Goal: Navigation & Orientation: Understand site structure

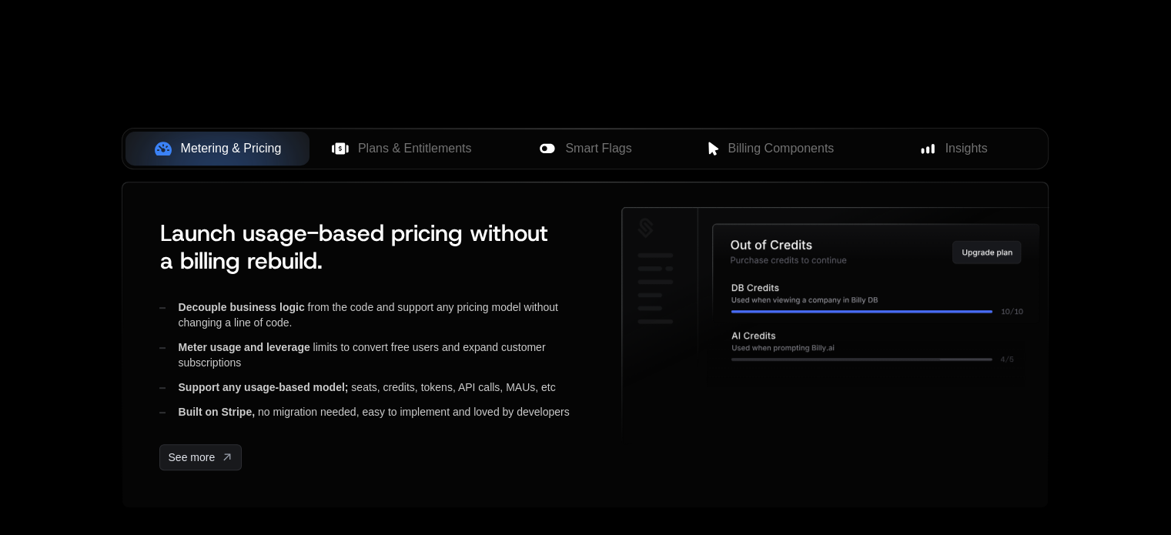
scroll to position [581, 0]
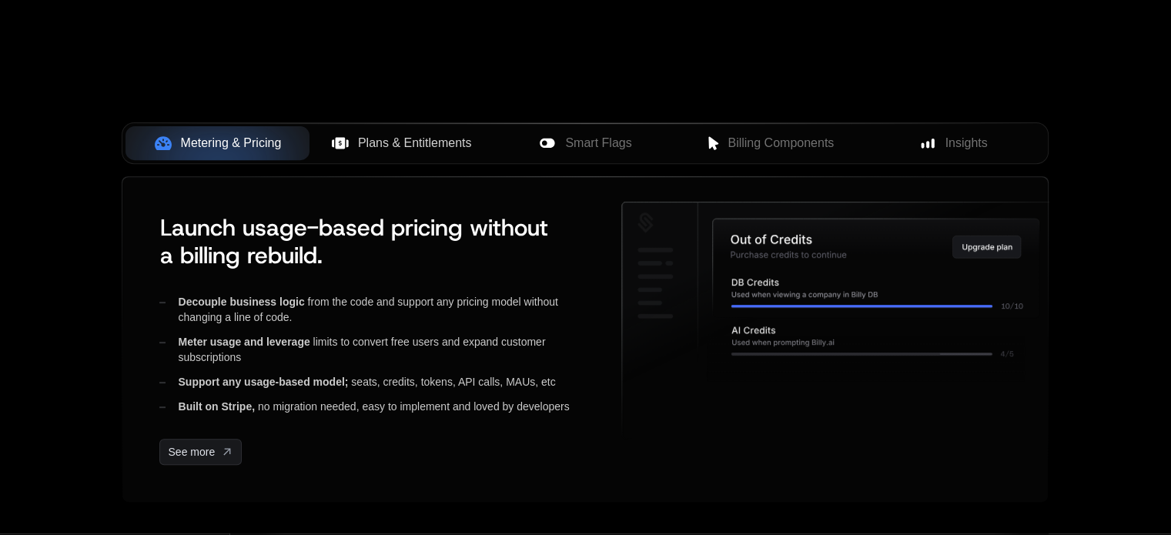
click at [404, 144] on span "Plans & Entitlements" at bounding box center [415, 143] width 114 height 18
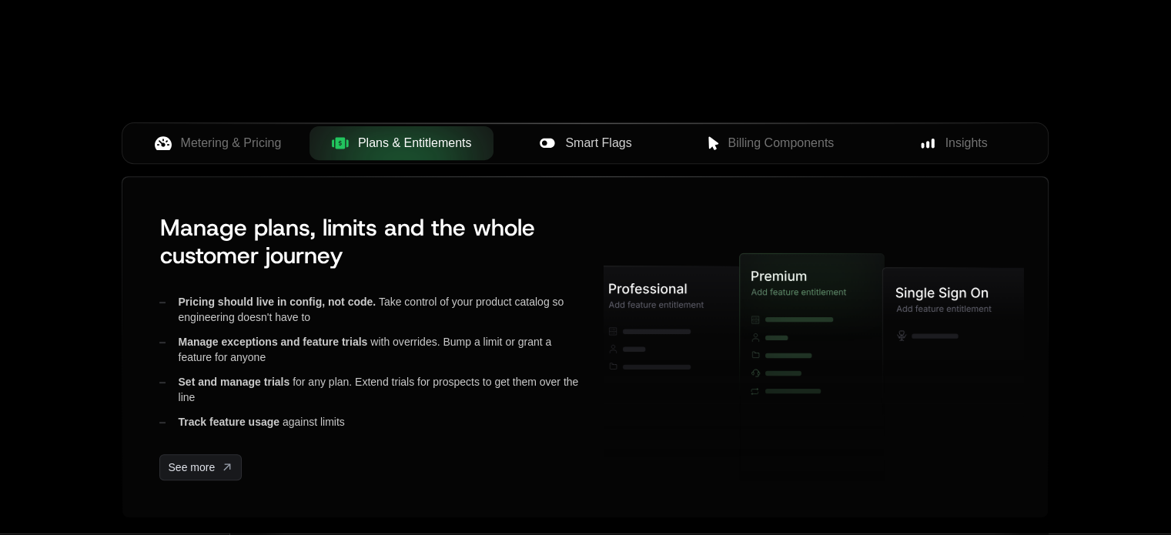
click at [591, 141] on span "Smart Flags" at bounding box center [598, 143] width 66 height 18
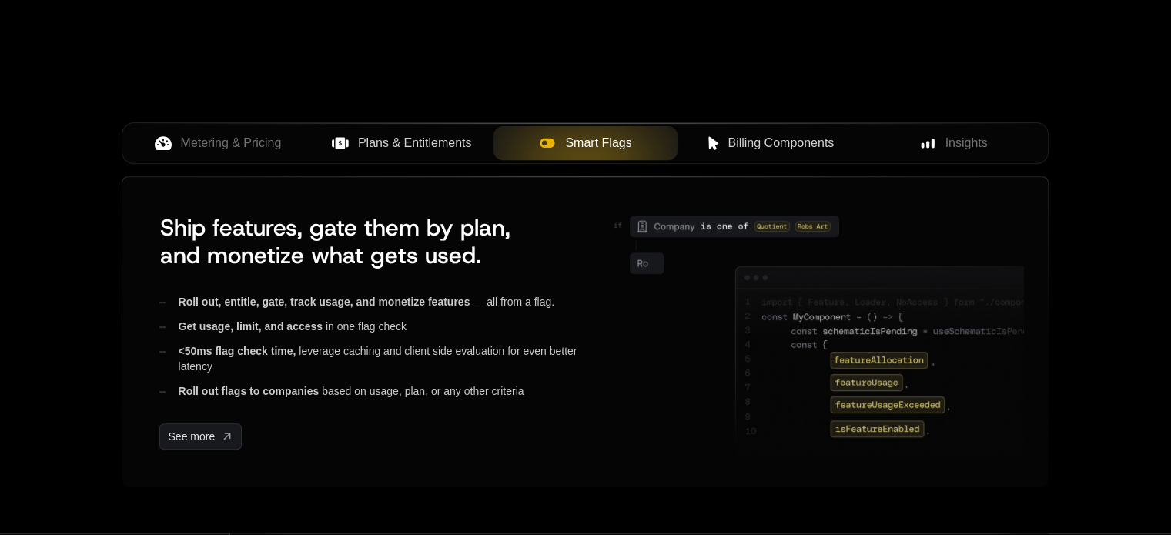
click at [810, 134] on span "Billing Components" at bounding box center [781, 143] width 106 height 18
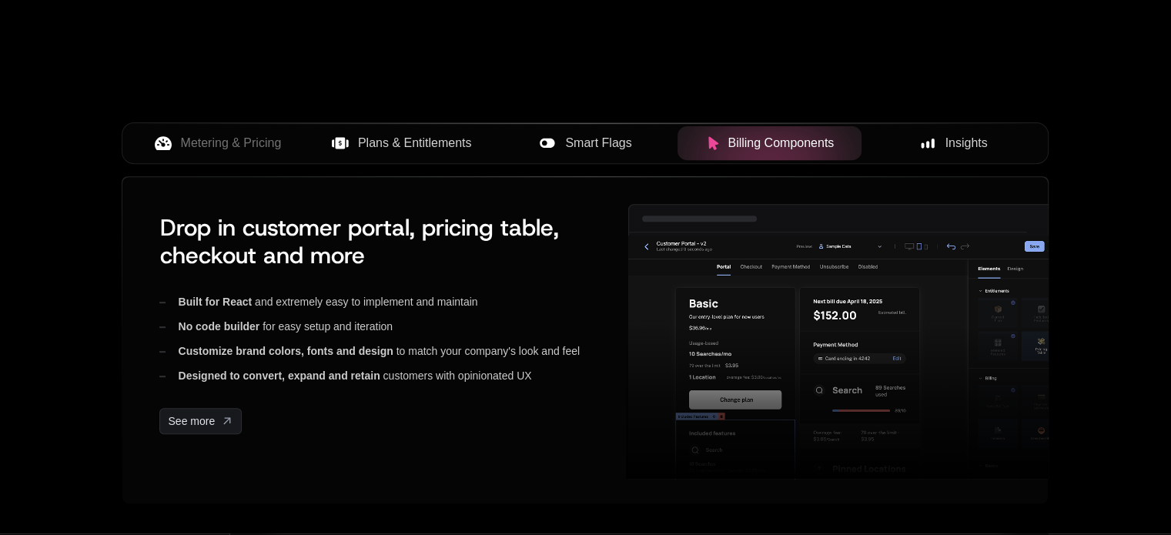
click at [939, 143] on div "Insights" at bounding box center [953, 143] width 159 height 18
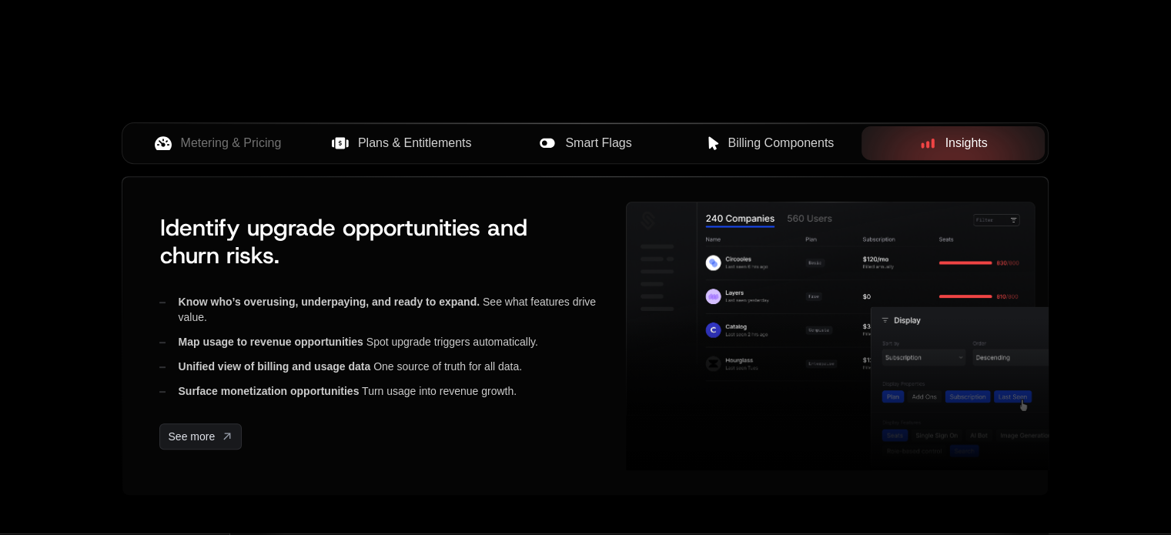
click at [778, 136] on span "Billing Components" at bounding box center [781, 143] width 106 height 18
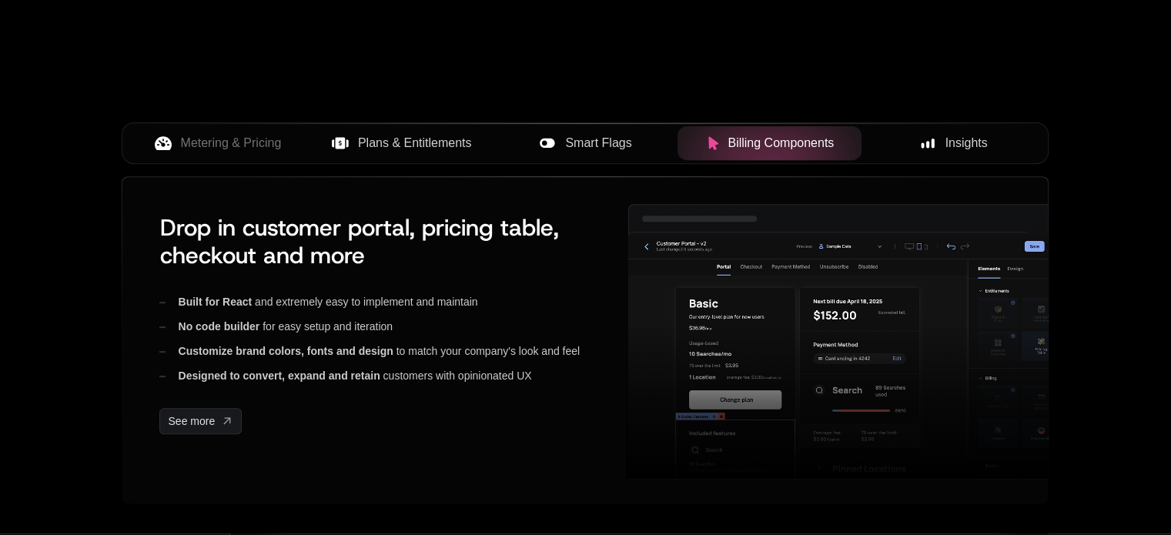
click at [595, 152] on button "Smart Flags" at bounding box center [586, 143] width 184 height 34
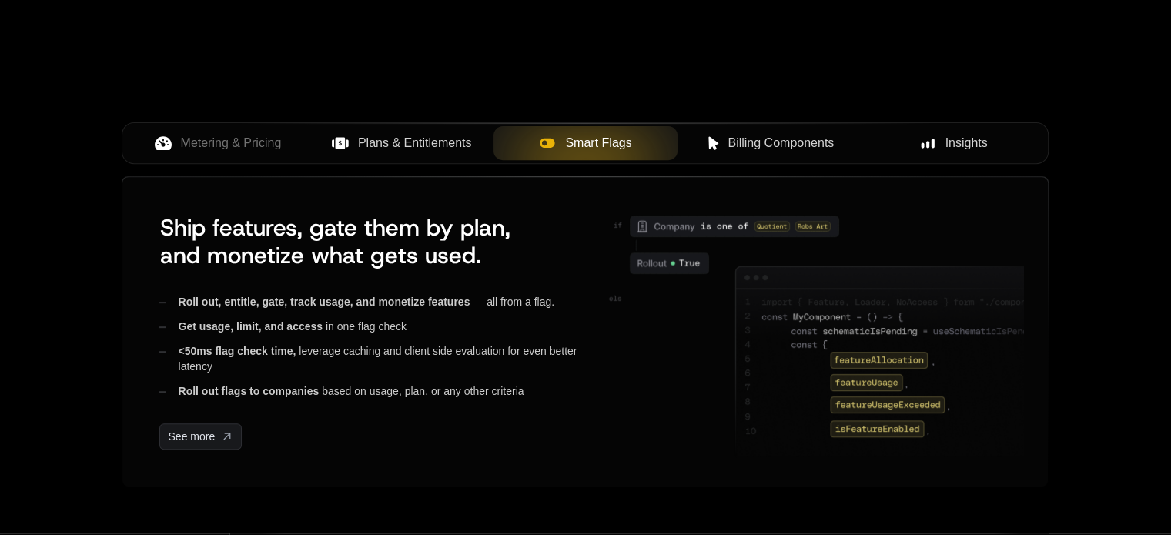
click at [769, 134] on span "Billing Components" at bounding box center [781, 143] width 106 height 18
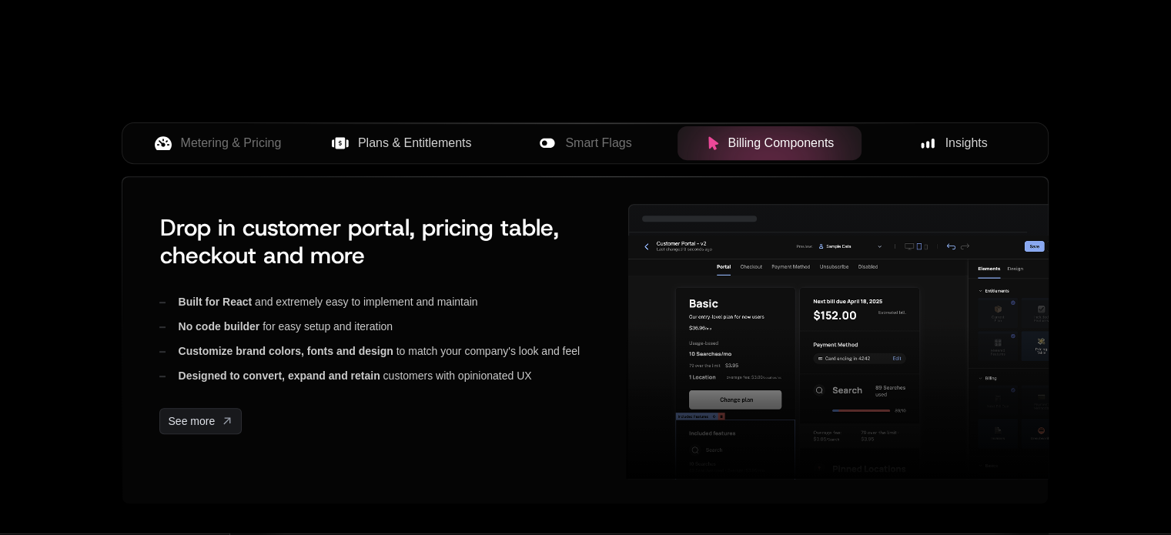
click at [953, 138] on span "Insights" at bounding box center [967, 143] width 42 height 18
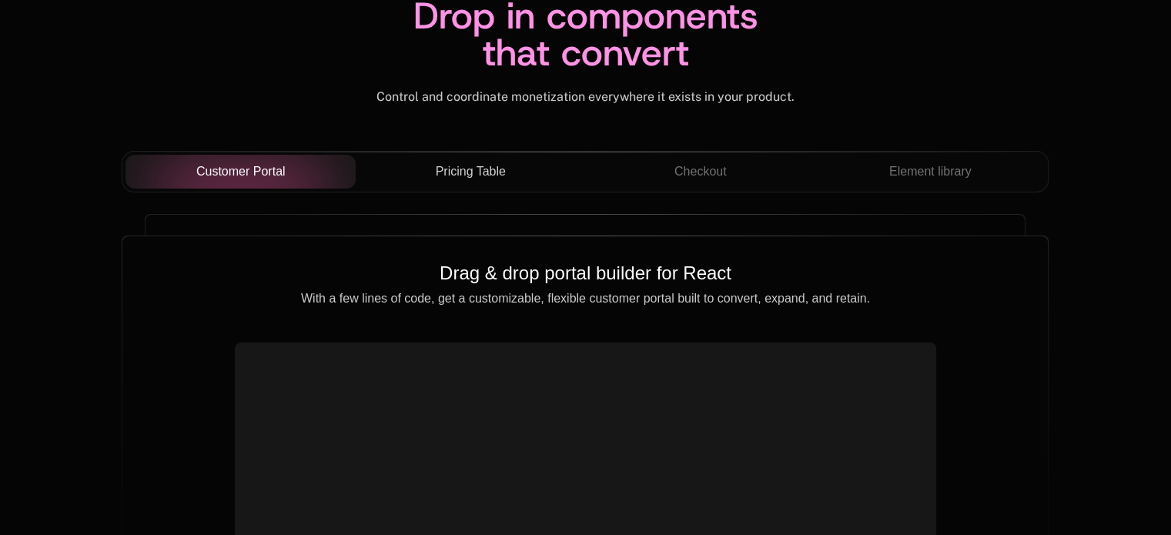
scroll to position [5437, 0]
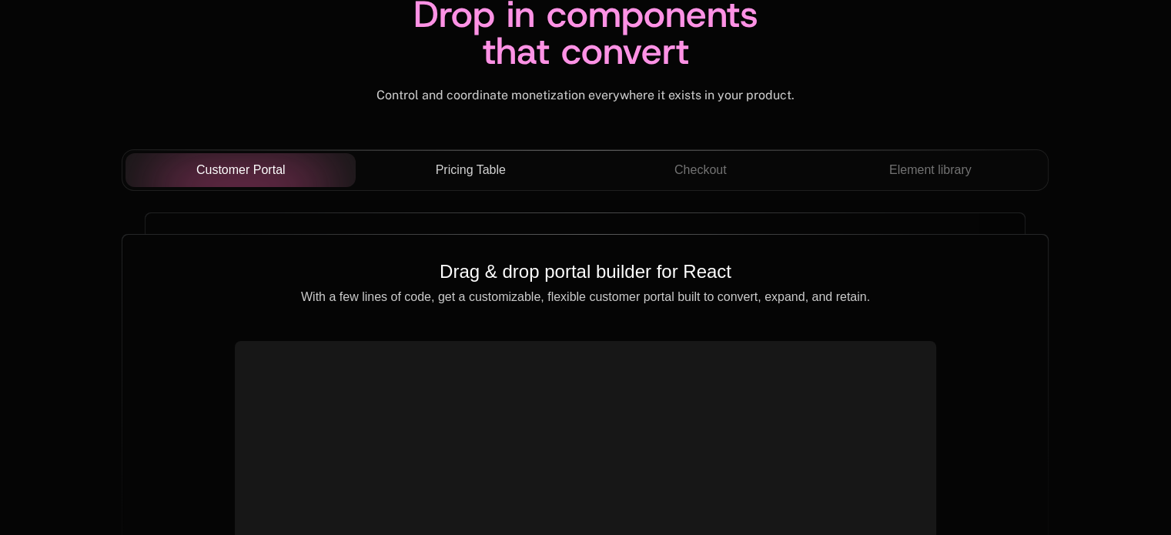
click at [480, 161] on span "Pricing Table" at bounding box center [471, 170] width 70 height 18
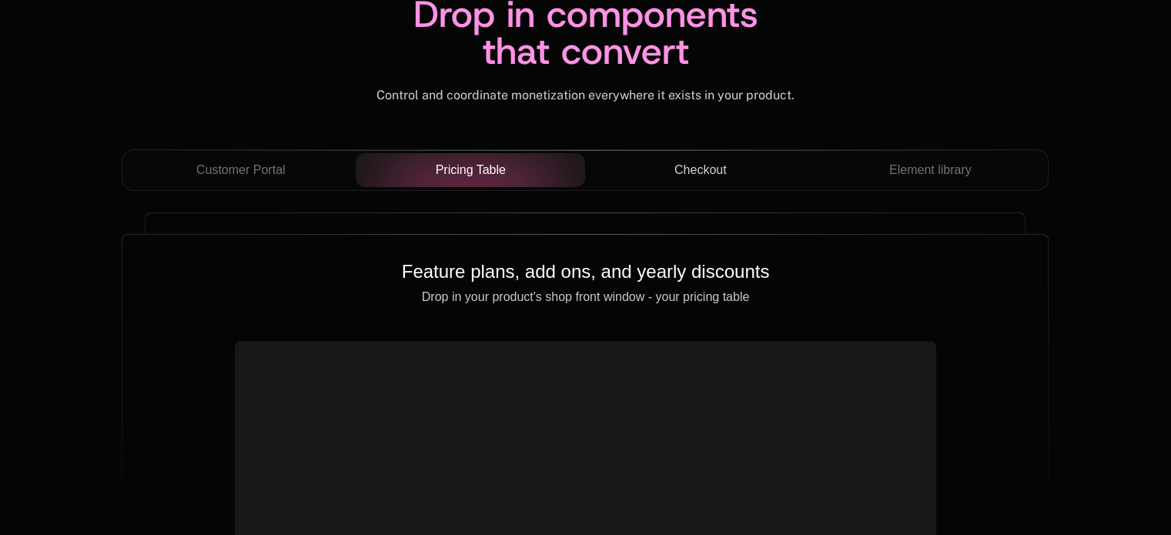
click at [743, 173] on div "Checkout" at bounding box center [701, 170] width 206 height 18
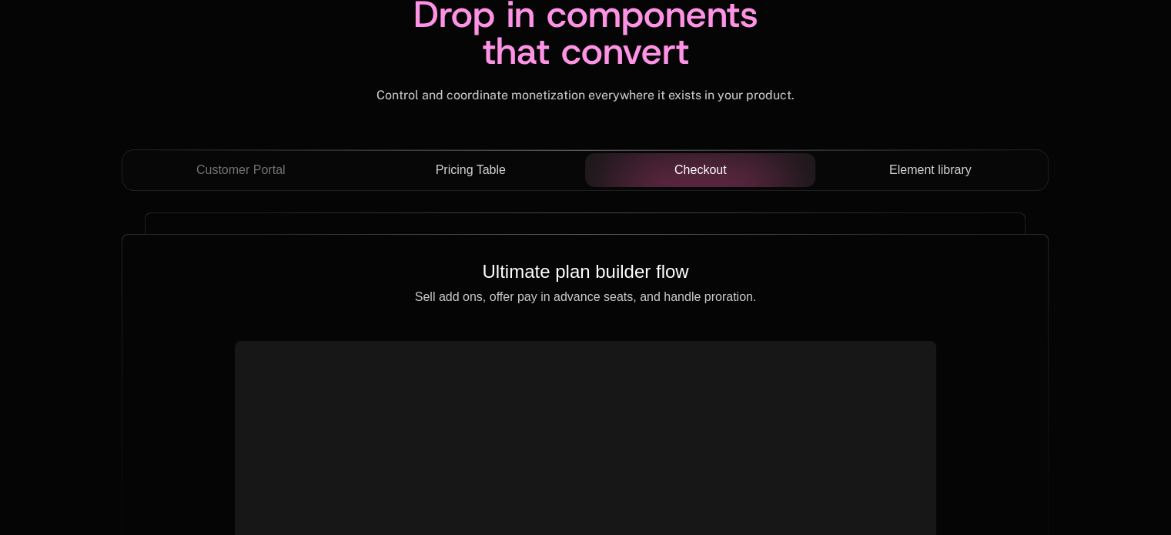
click at [973, 154] on button "Element library" at bounding box center [931, 170] width 230 height 34
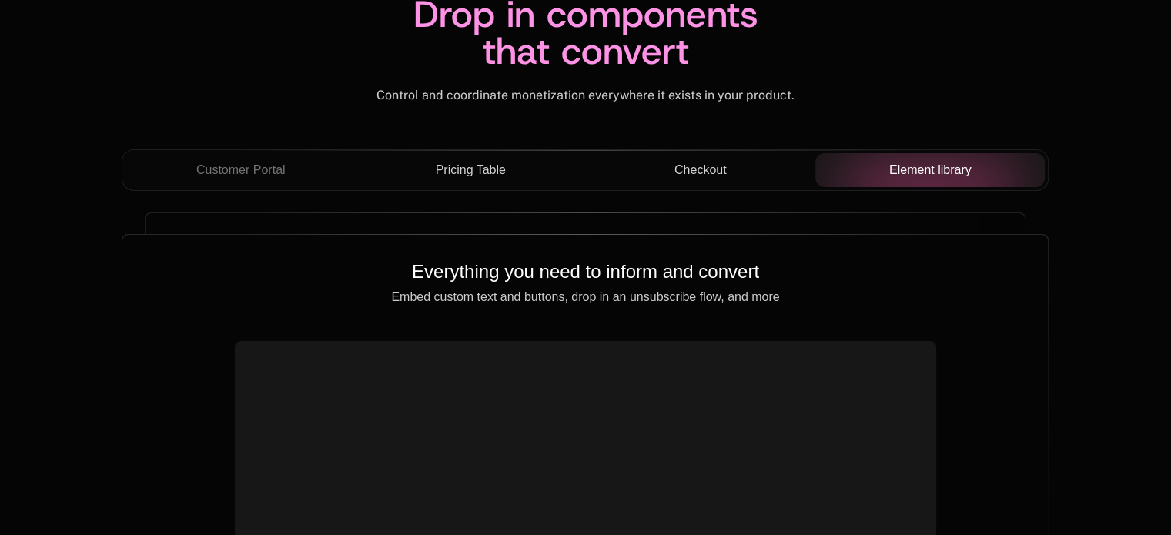
click at [693, 166] on span "Checkout" at bounding box center [701, 170] width 52 height 18
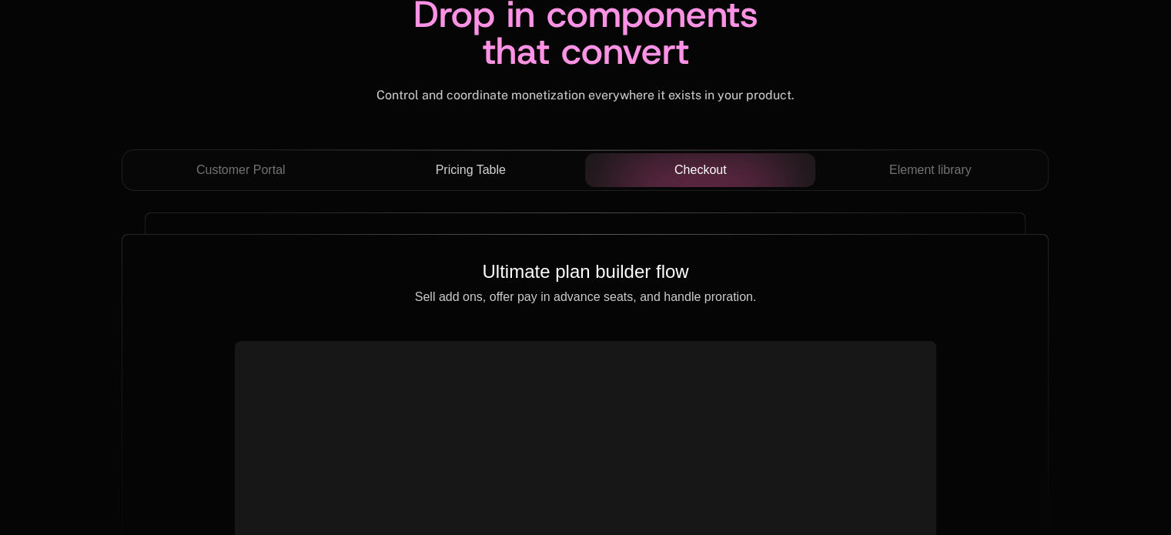
click at [499, 172] on span "Pricing Table" at bounding box center [471, 170] width 70 height 18
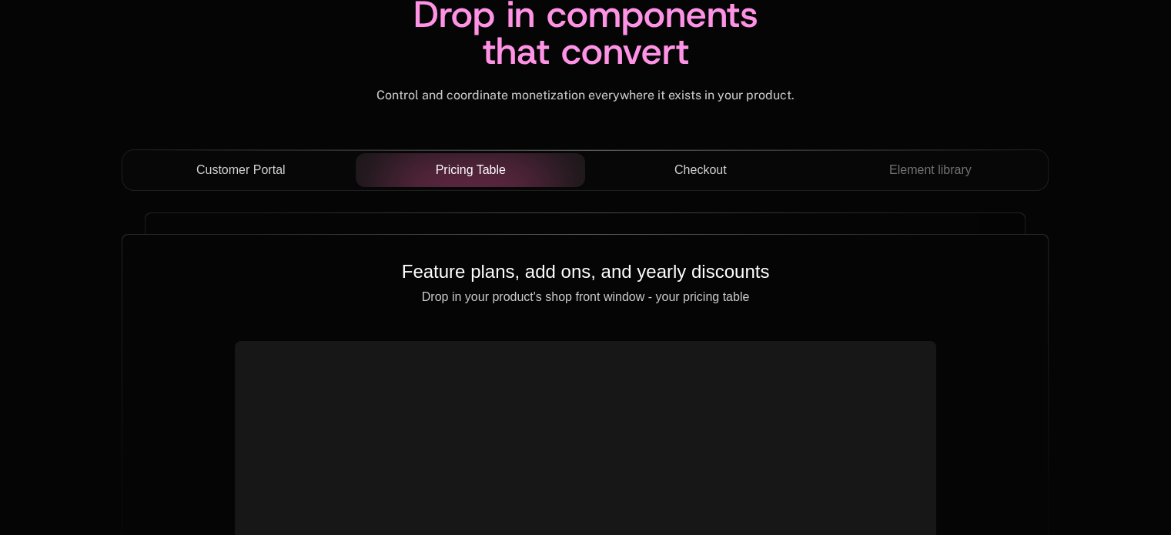
click at [296, 169] on div "Customer Portal" at bounding box center [241, 170] width 206 height 18
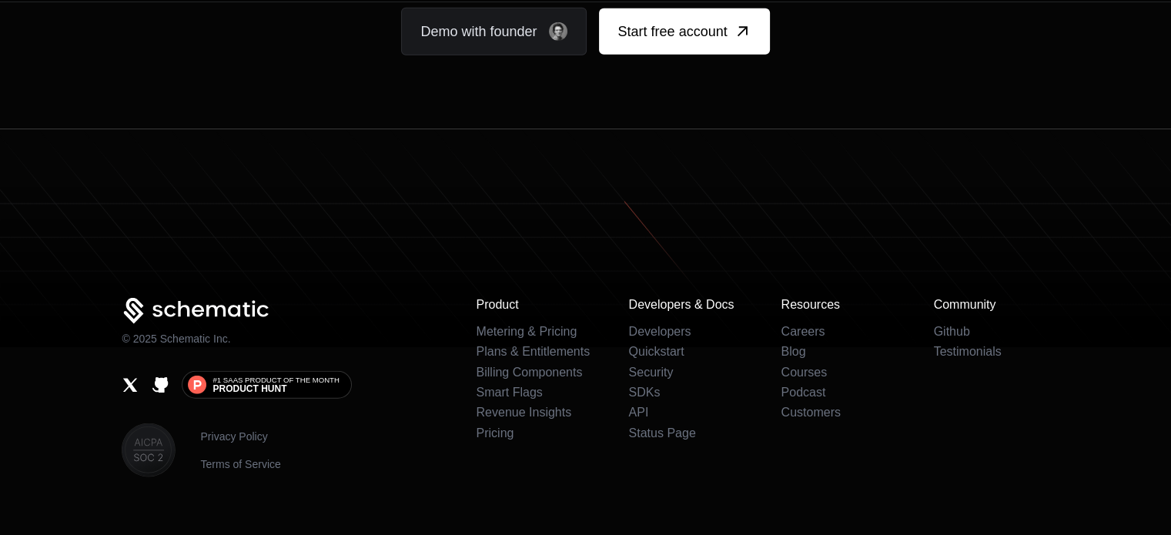
scroll to position [9675, 0]
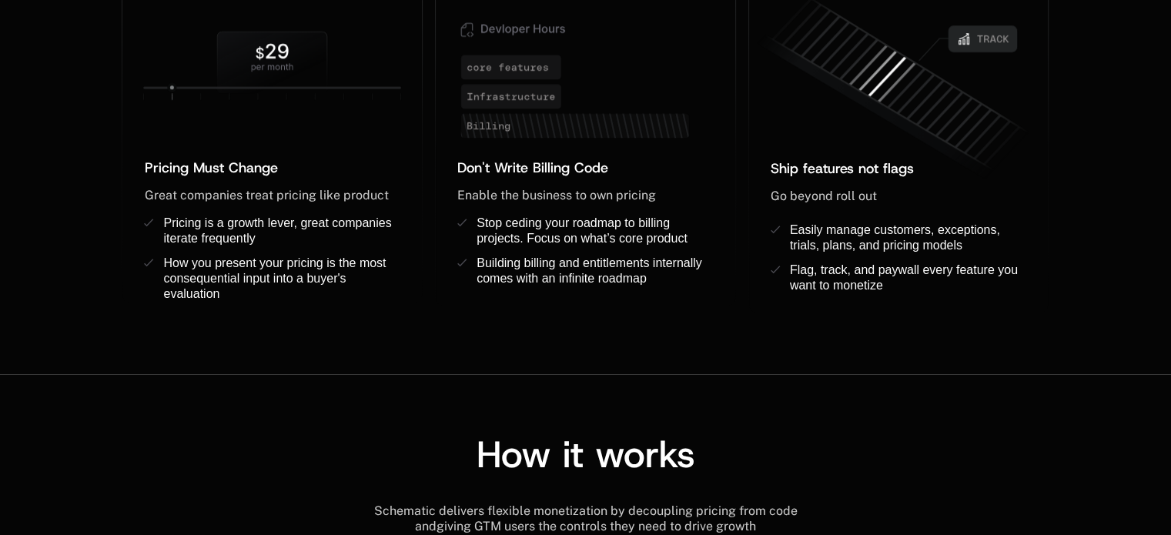
scroll to position [1380, 0]
